Goal: Task Accomplishment & Management: Manage account settings

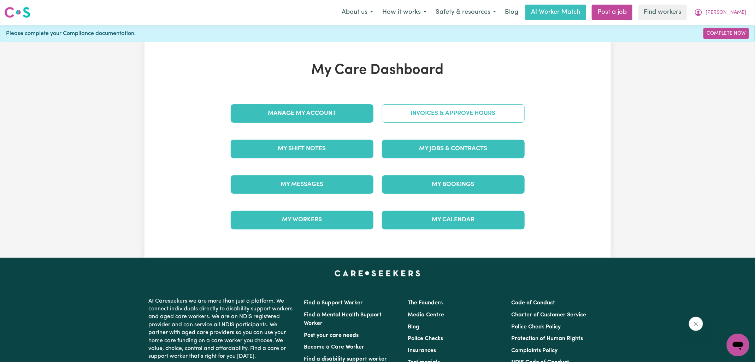
click at [419, 117] on link "Invoices & Approve Hours" at bounding box center [453, 113] width 143 height 18
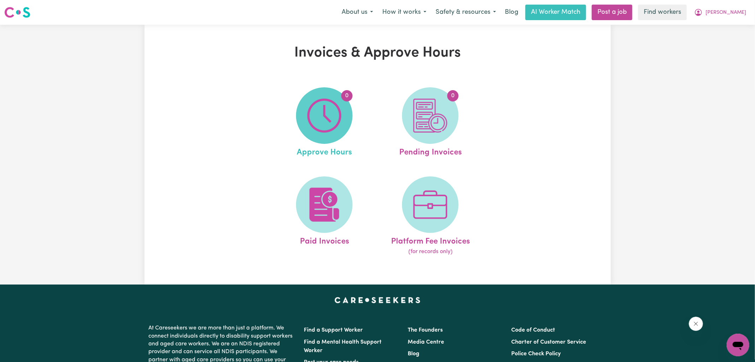
click at [321, 125] on img at bounding box center [325, 116] width 34 height 34
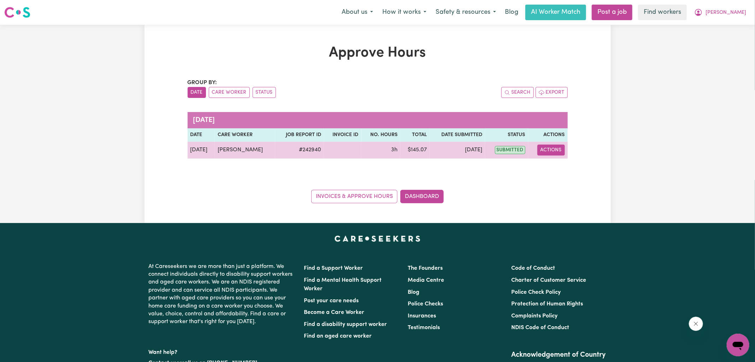
click at [543, 149] on button "Actions" at bounding box center [552, 150] width 28 height 11
click at [552, 167] on link "View Job Report" at bounding box center [569, 166] width 60 height 14
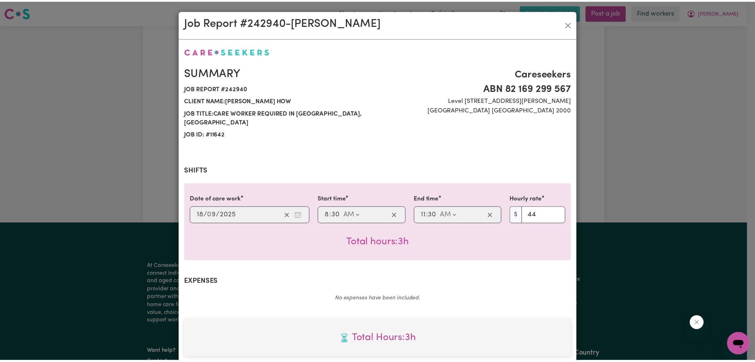
scroll to position [182, 0]
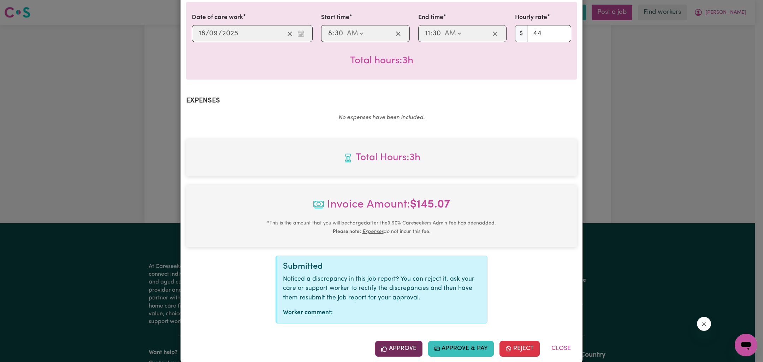
click at [406, 341] on button "Approve" at bounding box center [398, 349] width 47 height 16
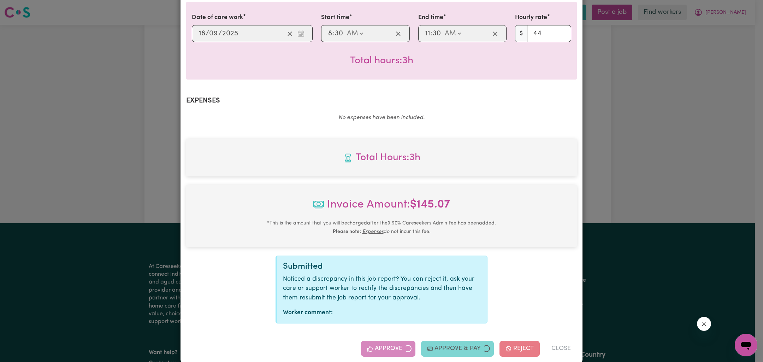
click at [614, 181] on div "Job Report # 242940 - [PERSON_NAME] Summary Job report # 242940 Client name: [P…" at bounding box center [381, 181] width 763 height 362
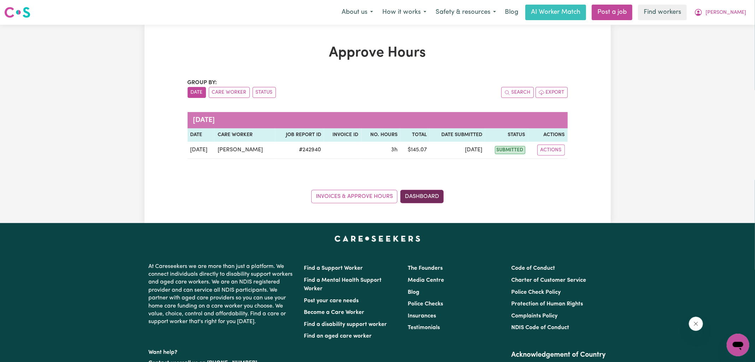
click at [416, 200] on link "Dashboard" at bounding box center [421, 196] width 43 height 13
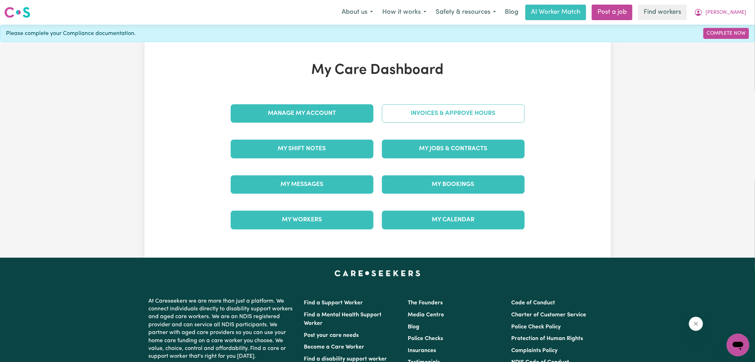
click at [420, 112] on link "Invoices & Approve Hours" at bounding box center [453, 113] width 143 height 18
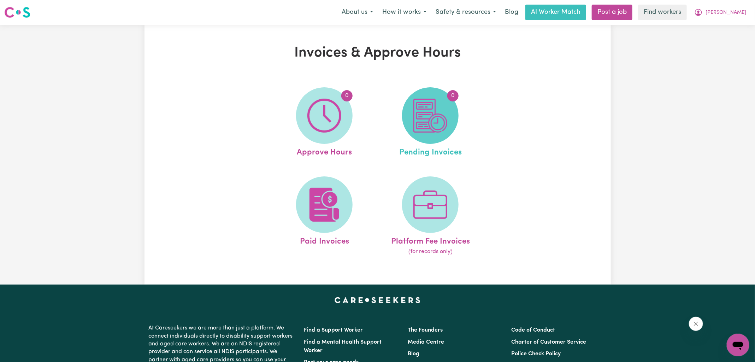
click at [427, 124] on img at bounding box center [431, 116] width 34 height 34
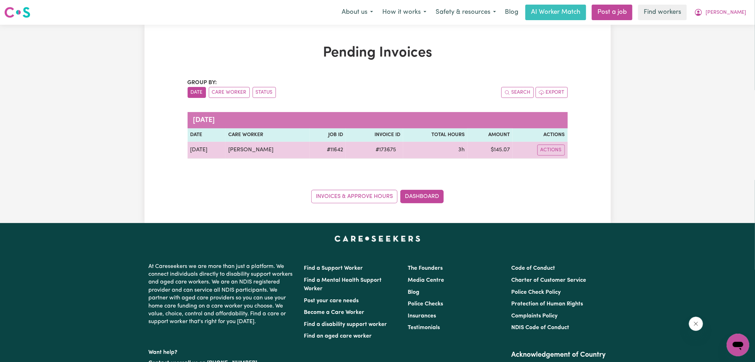
click at [383, 152] on span "# 173675" at bounding box center [385, 150] width 29 height 8
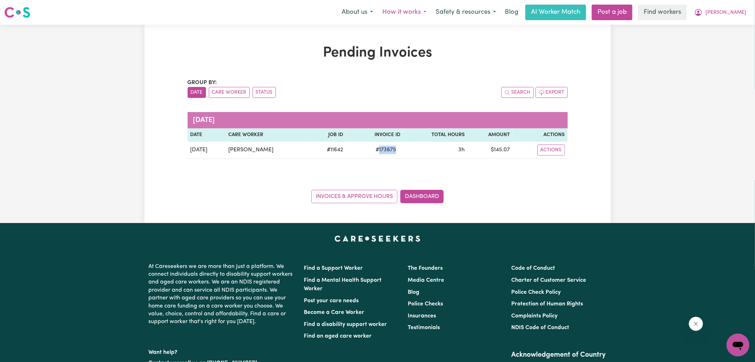
copy span "173675"
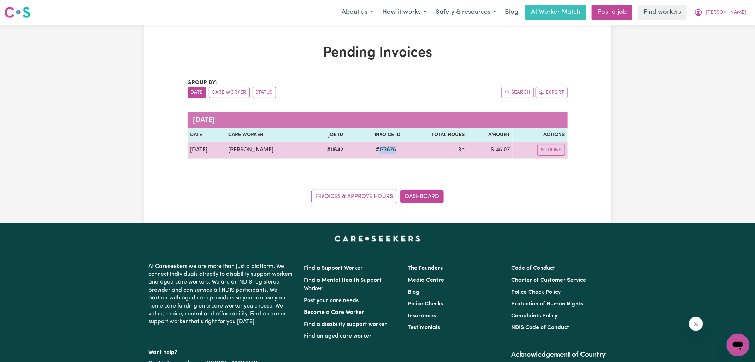
click at [501, 151] on td "$ 145.07" at bounding box center [490, 150] width 45 height 17
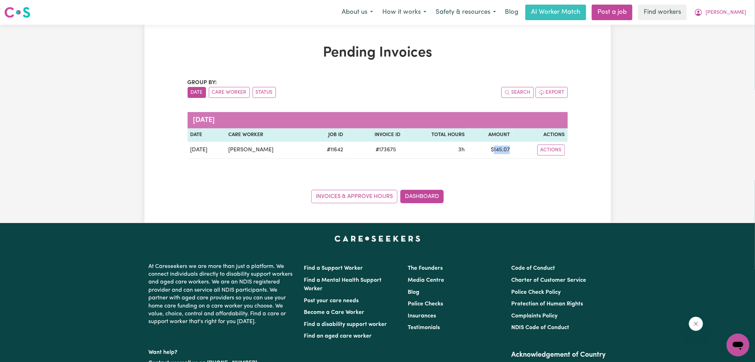
copy td "145.07"
click at [703, 16] on icon "My Account" at bounding box center [699, 12] width 8 height 8
click at [719, 39] on link "Logout" at bounding box center [723, 40] width 56 height 13
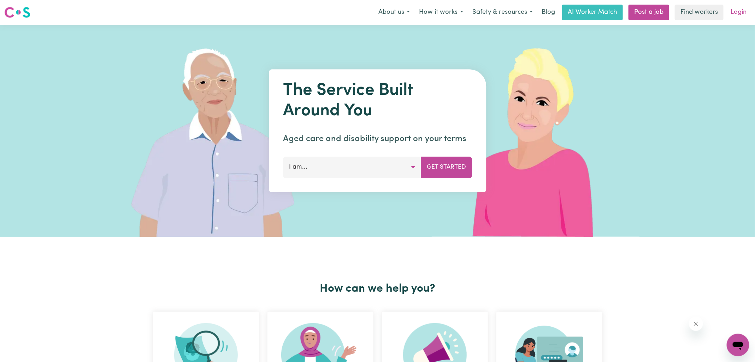
click at [735, 15] on link "Login" at bounding box center [739, 13] width 24 height 16
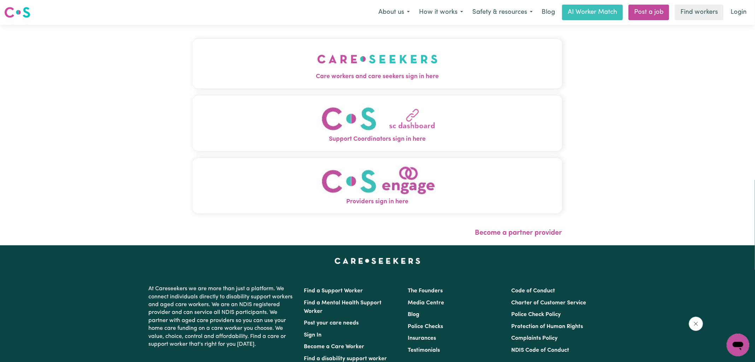
click at [439, 57] on button "Care workers and care seekers sign in here" at bounding box center [377, 63] width 369 height 49
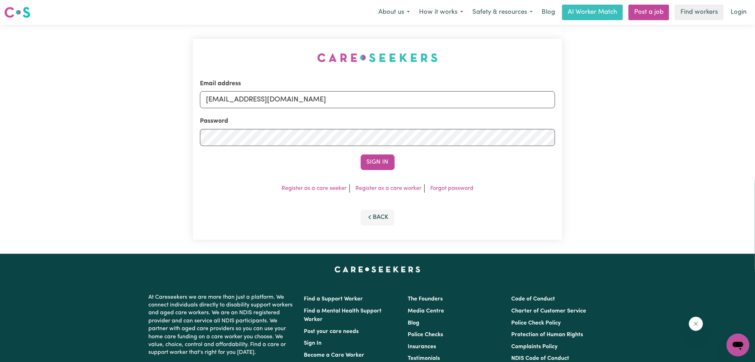
drag, startPoint x: 247, startPoint y: 59, endPoint x: 318, endPoint y: 71, distance: 72.1
click at [247, 59] on div "Email address [EMAIL_ADDRESS][DOMAIN_NAME] Password Sign In Register as a care …" at bounding box center [378, 139] width 378 height 229
drag, startPoint x: 241, startPoint y: 99, endPoint x: 709, endPoint y: 169, distance: 472.8
click at [709, 169] on div "Email address [EMAIL_ADDRESS][DOMAIN_NAME] Password Sign In Register as a care …" at bounding box center [377, 139] width 755 height 229
type input "[EMAIL_ADDRESS][DOMAIN_NAME]"
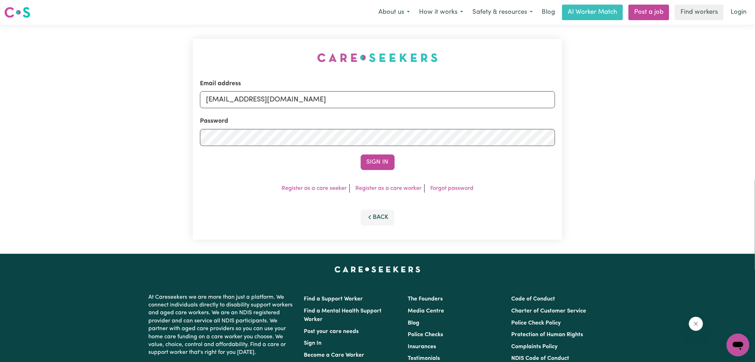
click at [361, 154] on button "Sign In" at bounding box center [378, 162] width 34 height 16
